Goal: Task Accomplishment & Management: Use online tool/utility

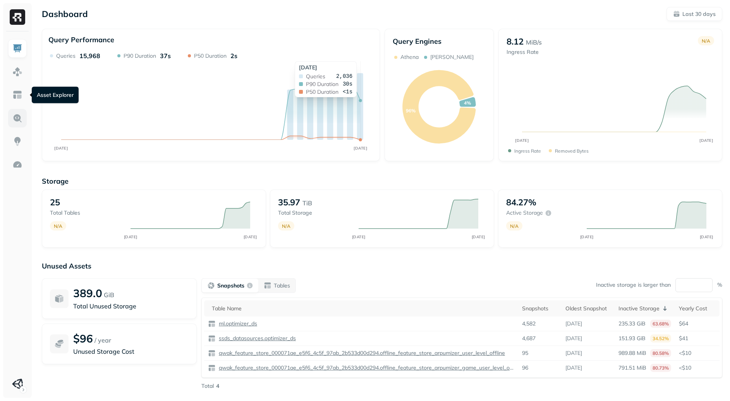
click at [17, 121] on img at bounding box center [17, 118] width 10 height 10
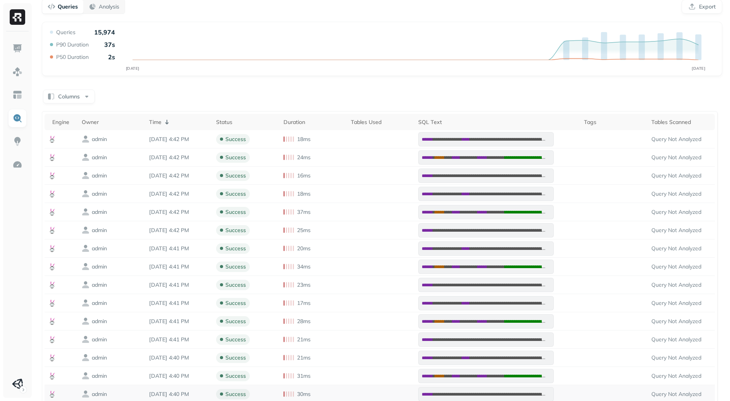
scroll to position [108, 0]
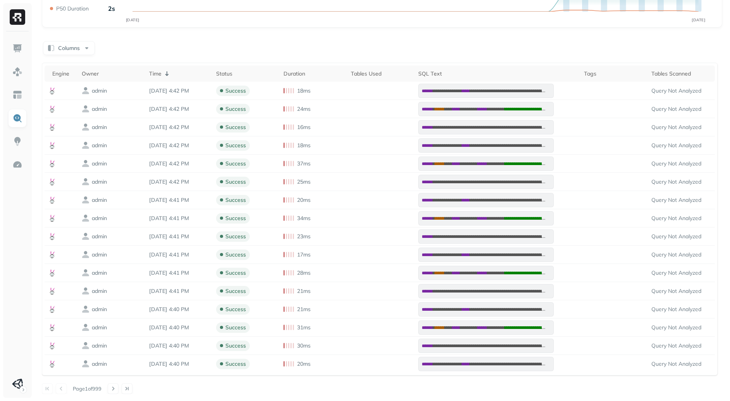
drag, startPoint x: 83, startPoint y: 389, endPoint x: 103, endPoint y: 388, distance: 20.1
click at [101, 388] on p "Page 1 of 999" at bounding box center [87, 388] width 29 height 7
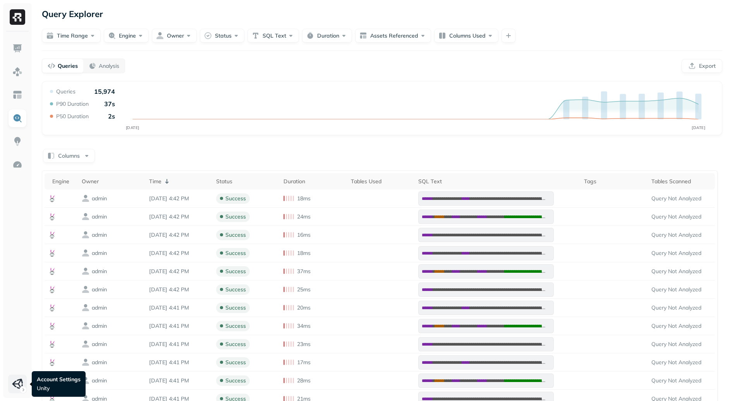
click at [17, 383] on html "**********" at bounding box center [365, 254] width 730 height 508
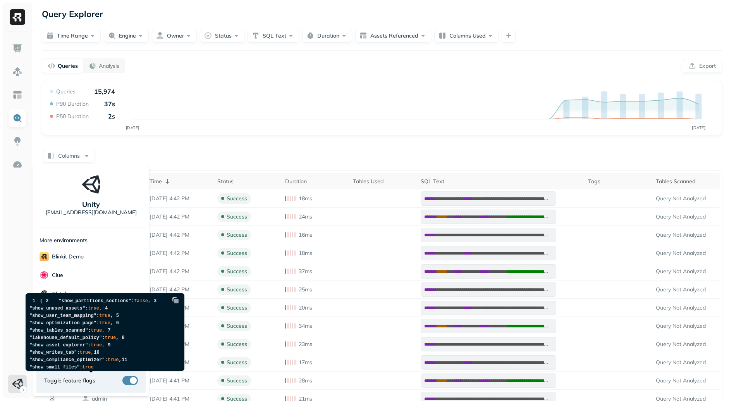
click at [133, 382] on button "button" at bounding box center [129, 380] width 15 height 9
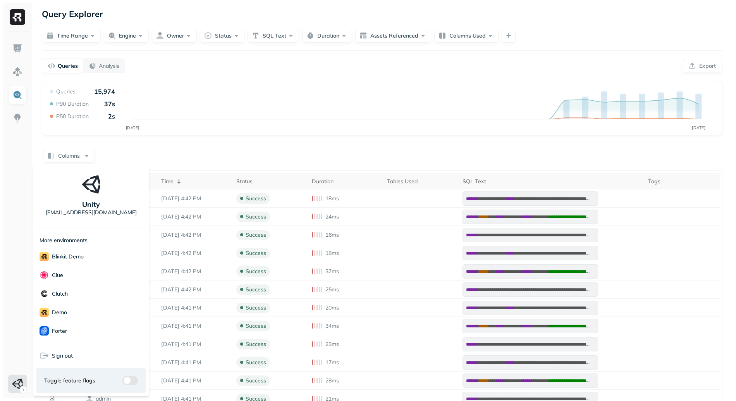
click at [418, 123] on html "**********" at bounding box center [368, 254] width 736 height 508
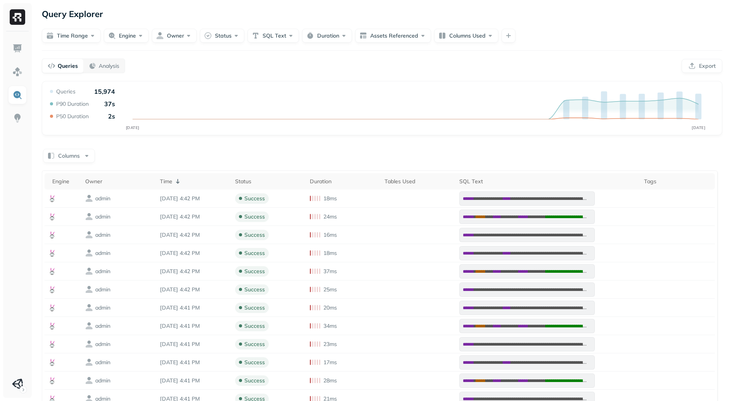
click at [77, 146] on div "**********" at bounding box center [382, 291] width 680 height 421
click at [77, 153] on button "Columns" at bounding box center [69, 156] width 52 height 14
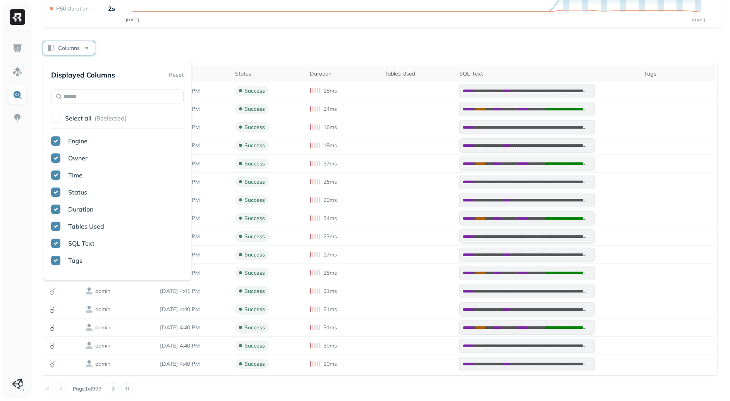
scroll to position [46, 0]
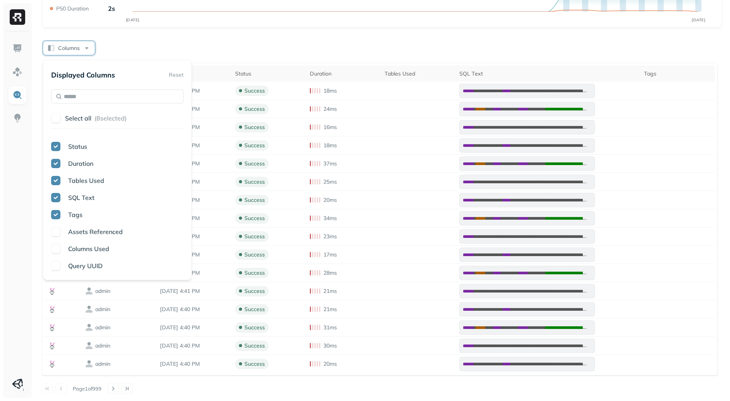
click at [91, 234] on span "Assets Referenced" at bounding box center [95, 232] width 55 height 8
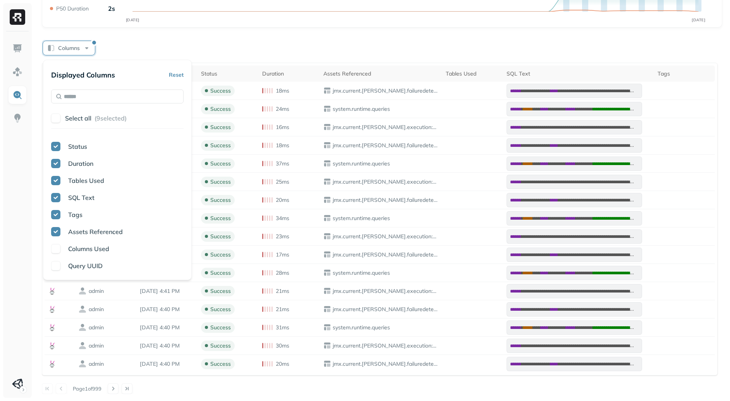
click at [441, 48] on div "Columns" at bounding box center [382, 47] width 680 height 15
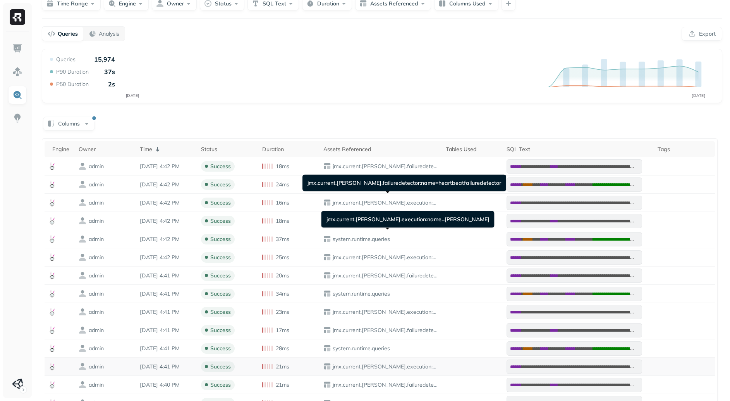
scroll to position [108, 0]
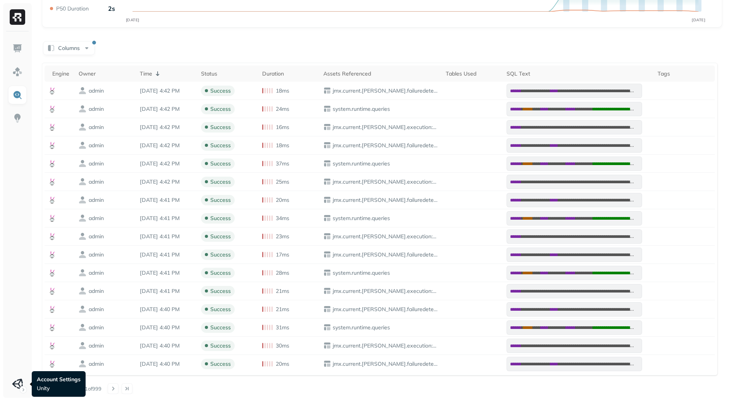
click at [11, 398] on div at bounding box center [17, 200] width 35 height 401
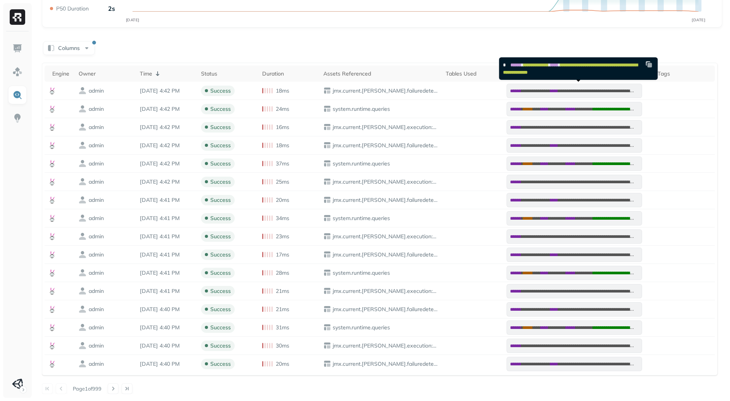
click at [648, 65] on img at bounding box center [649, 64] width 8 height 8
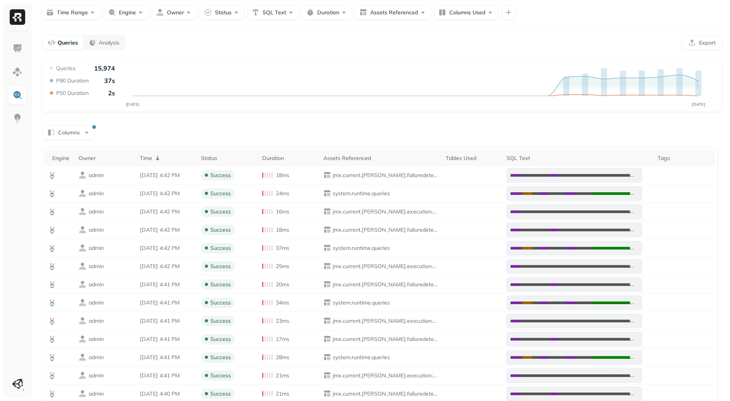
scroll to position [0, 0]
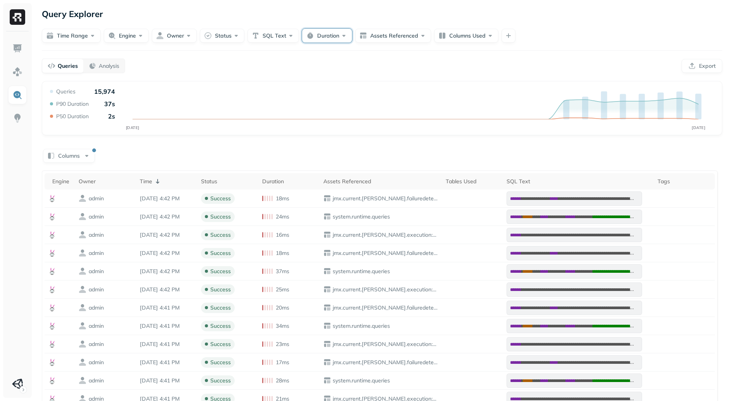
click at [334, 34] on button "Duration" at bounding box center [327, 36] width 50 height 14
click at [351, 82] on input "text" at bounding box center [339, 83] width 27 height 14
click at [391, 85] on button "min" at bounding box center [388, 83] width 20 height 14
click at [340, 82] on input "text" at bounding box center [339, 83] width 26 height 14
type input "*"
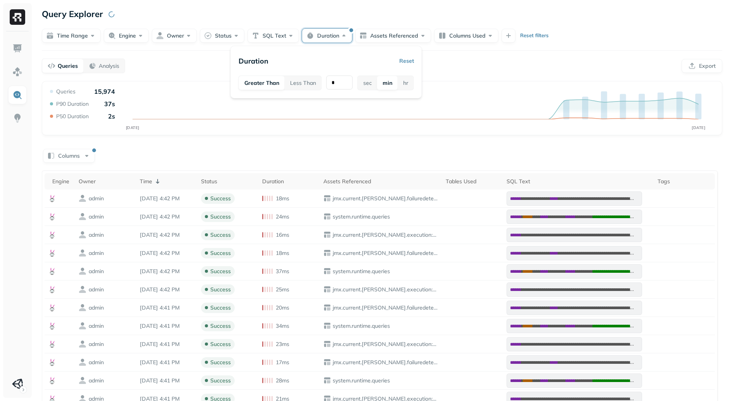
click at [395, 162] on div "Columns" at bounding box center [382, 155] width 680 height 15
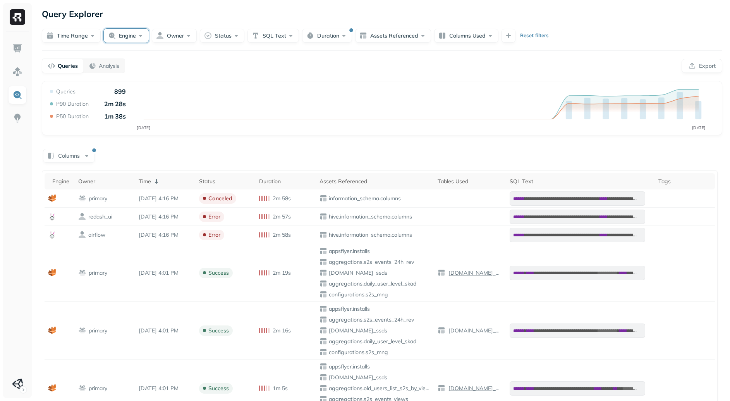
click at [117, 36] on button "Engine" at bounding box center [126, 36] width 45 height 14
click at [73, 97] on div "[PERSON_NAME]" at bounding box center [126, 96] width 108 height 14
click at [263, 151] on div "Columns" at bounding box center [382, 155] width 680 height 15
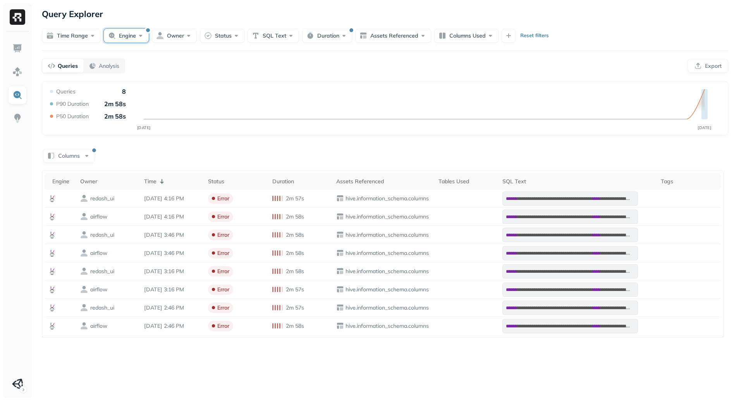
click at [127, 34] on button "Engine" at bounding box center [126, 36] width 45 height 14
click at [80, 97] on button "button" at bounding box center [81, 95] width 9 height 9
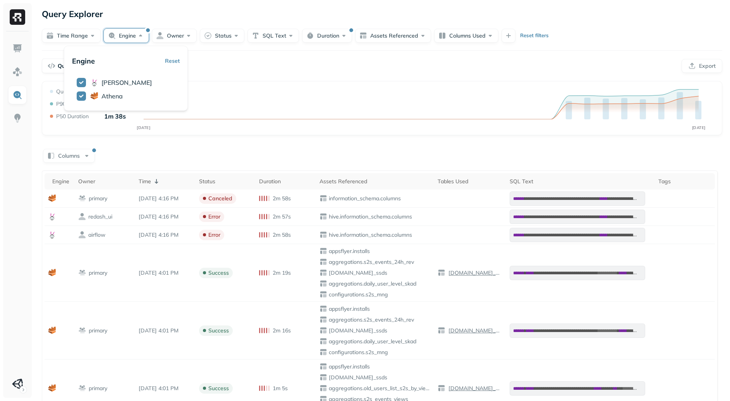
type button "on"
